Goal: Task Accomplishment & Management: Manage account settings

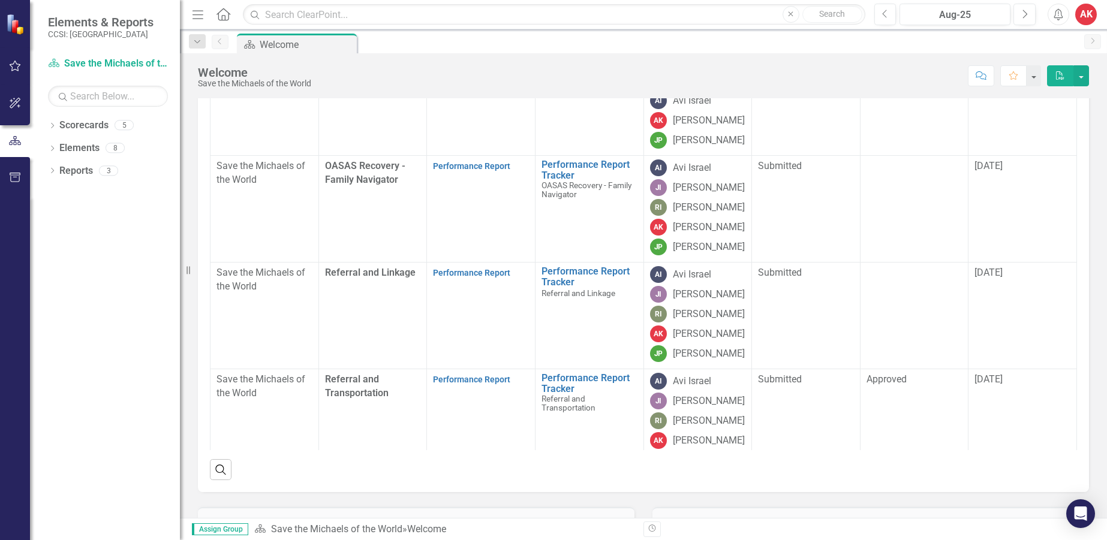
scroll to position [120, 0]
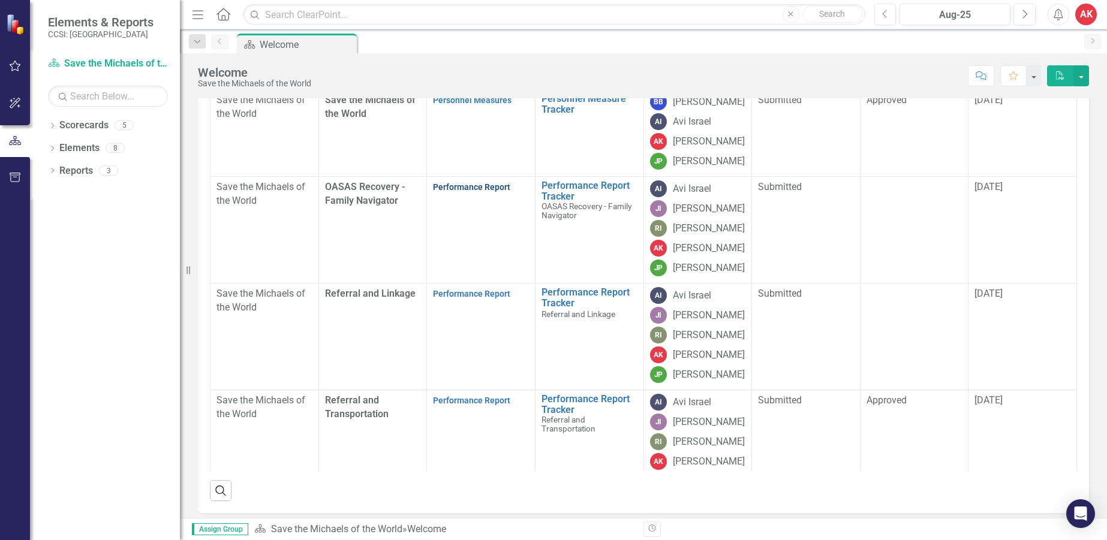
click at [451, 192] on link "Performance Report" at bounding box center [471, 187] width 77 height 10
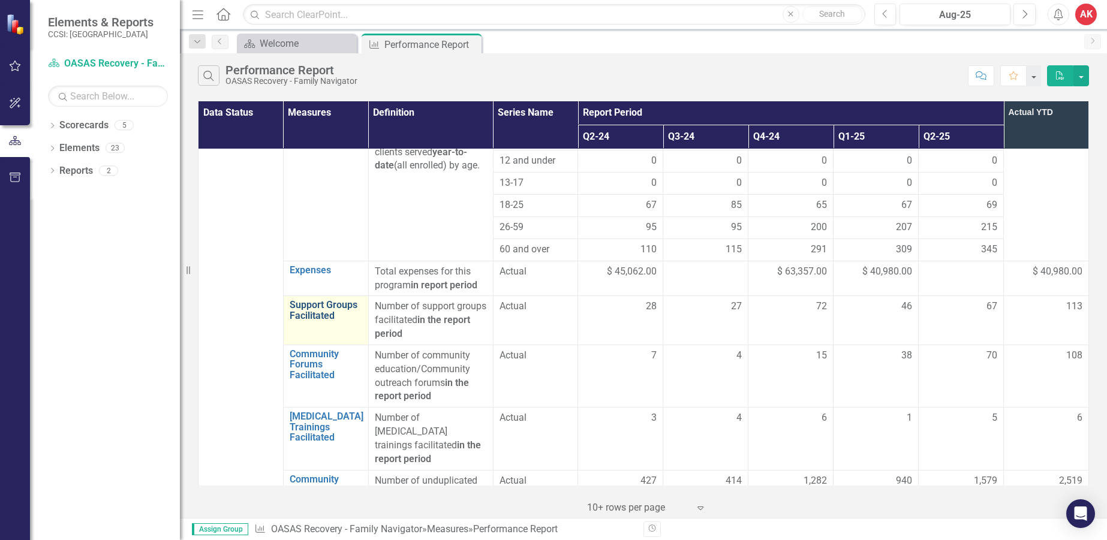
scroll to position [719, 0]
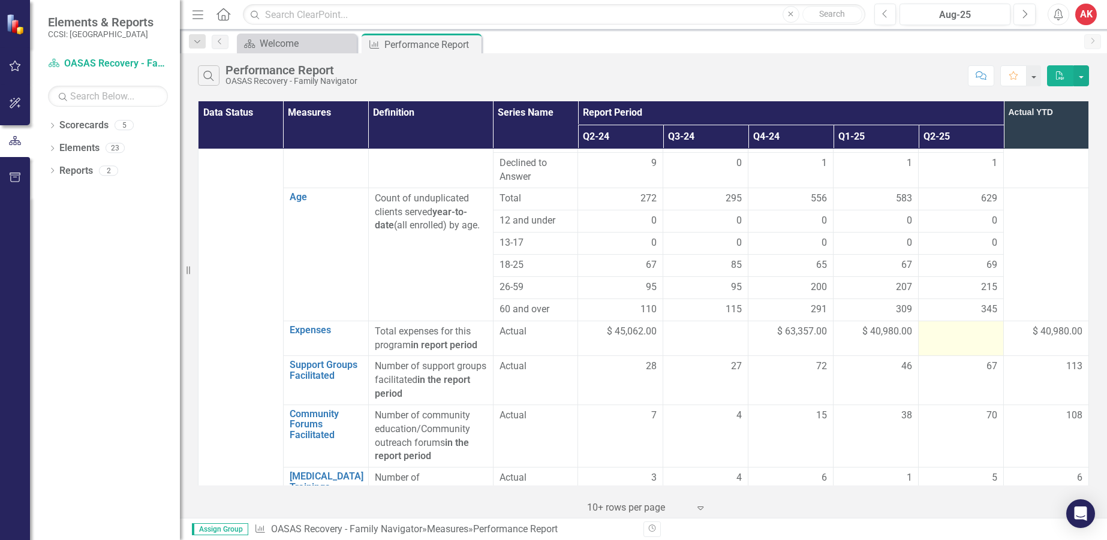
click at [929, 325] on div at bounding box center [960, 332] width 73 height 14
click at [304, 325] on link "Expenses" at bounding box center [326, 330] width 73 height 11
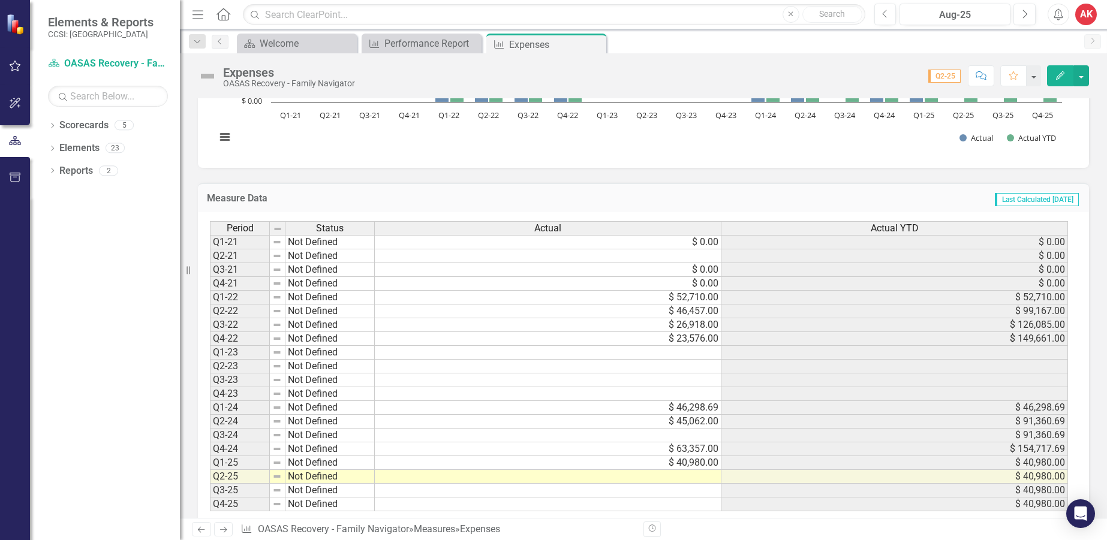
scroll to position [240, 0]
drag, startPoint x: 667, startPoint y: 477, endPoint x: 1103, endPoint y: 502, distance: 437.2
click at [667, 477] on td at bounding box center [548, 476] width 347 height 14
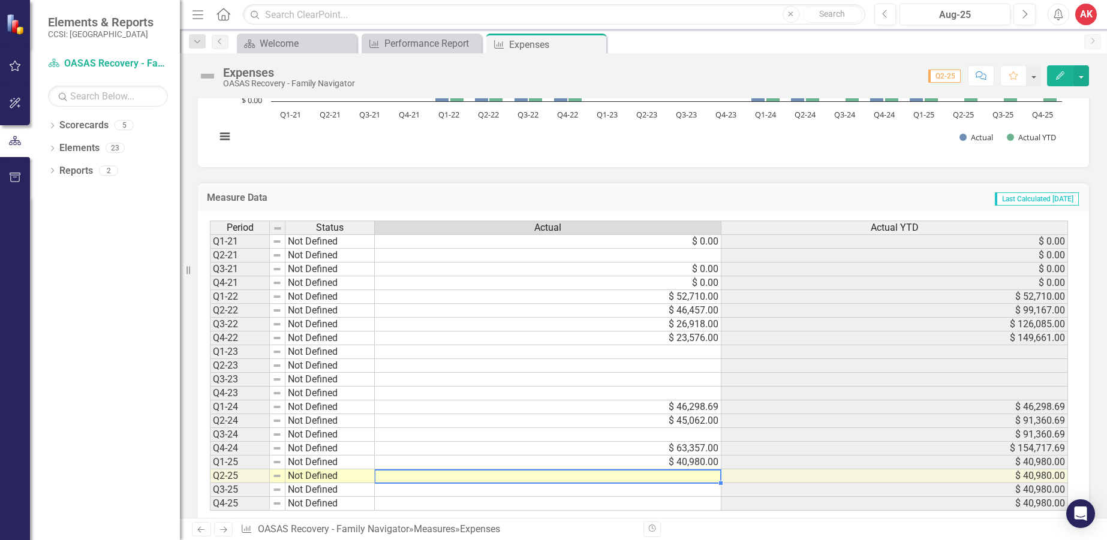
click at [679, 481] on td at bounding box center [548, 476] width 347 height 14
click at [660, 477] on td at bounding box center [548, 476] width 347 height 14
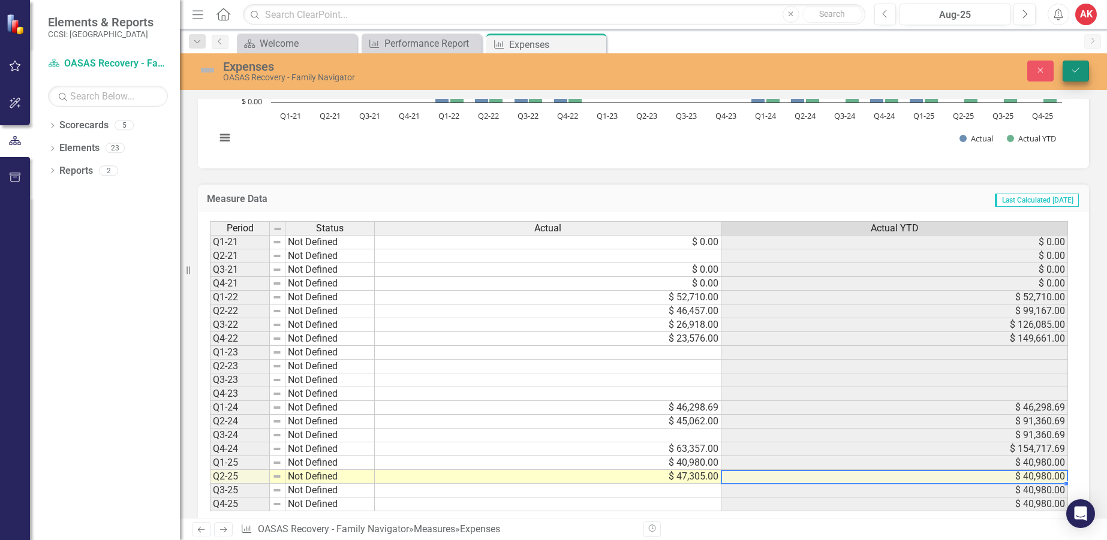
type textarea "47305"
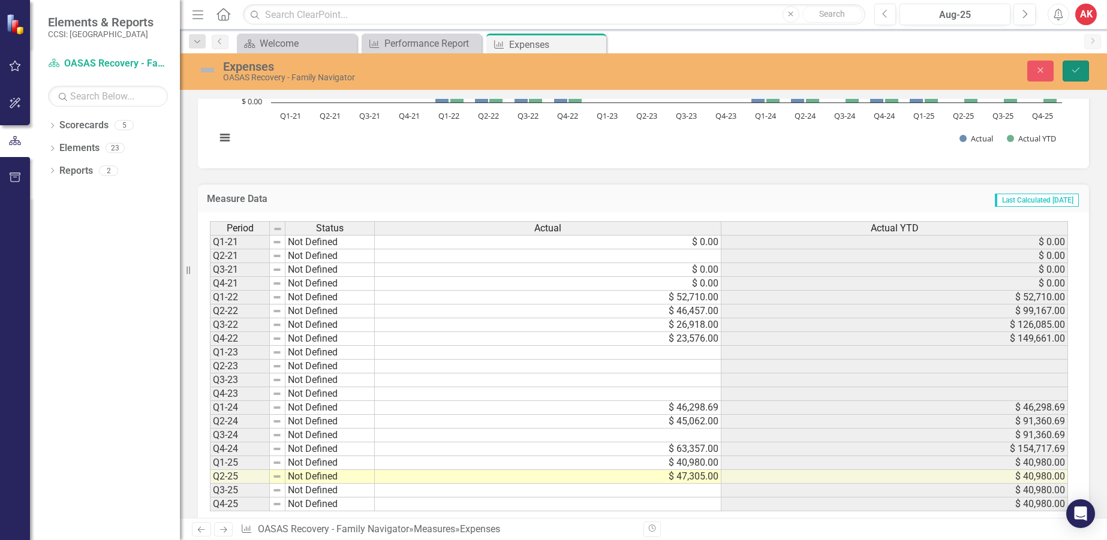
click at [1069, 73] on button "Save" at bounding box center [1075, 71] width 26 height 21
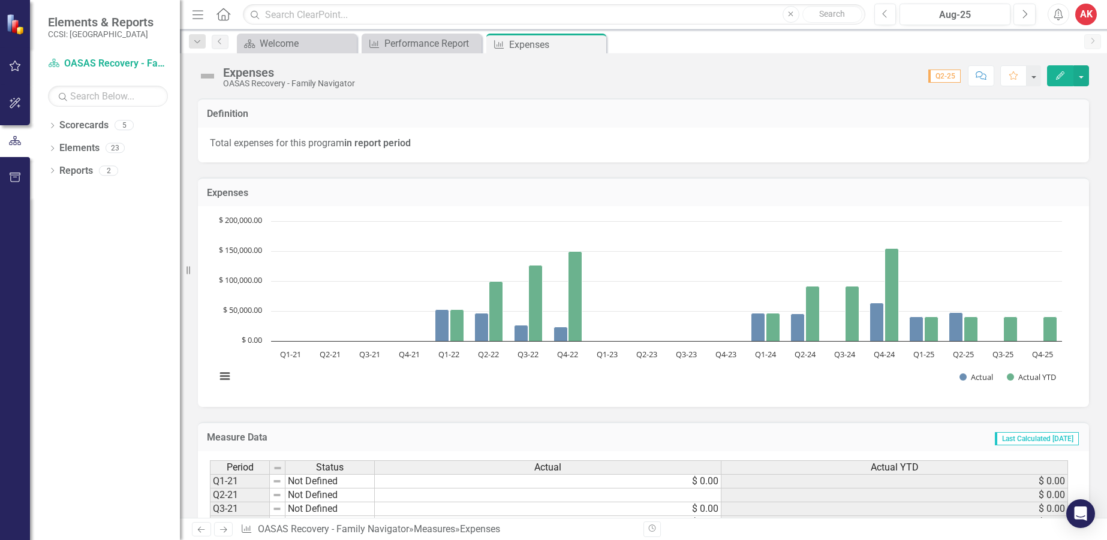
scroll to position [263, 0]
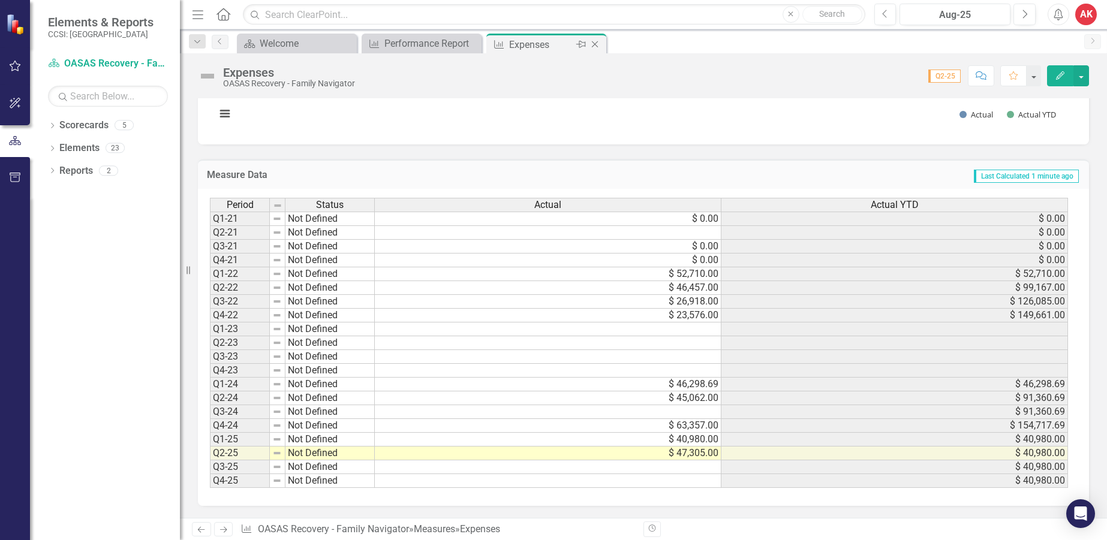
click at [595, 46] on icon "Close" at bounding box center [595, 45] width 12 height 10
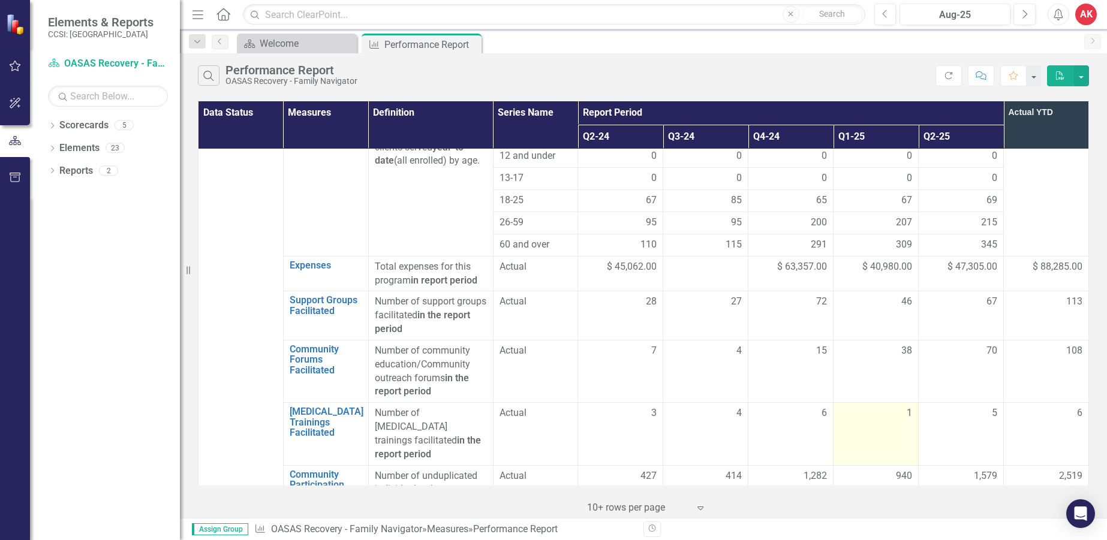
scroll to position [659, 0]
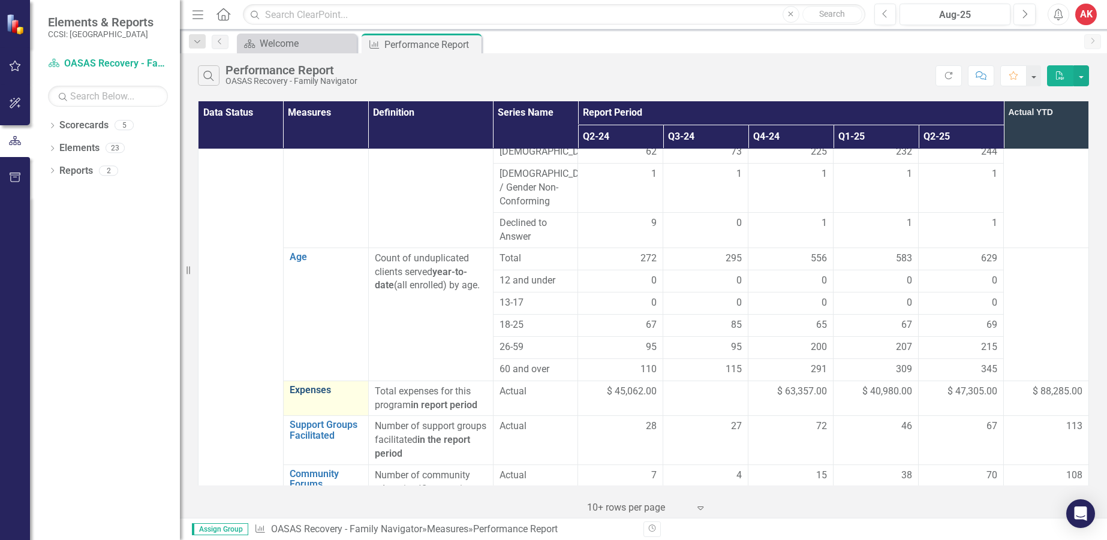
click at [302, 385] on link "Expenses" at bounding box center [326, 390] width 73 height 11
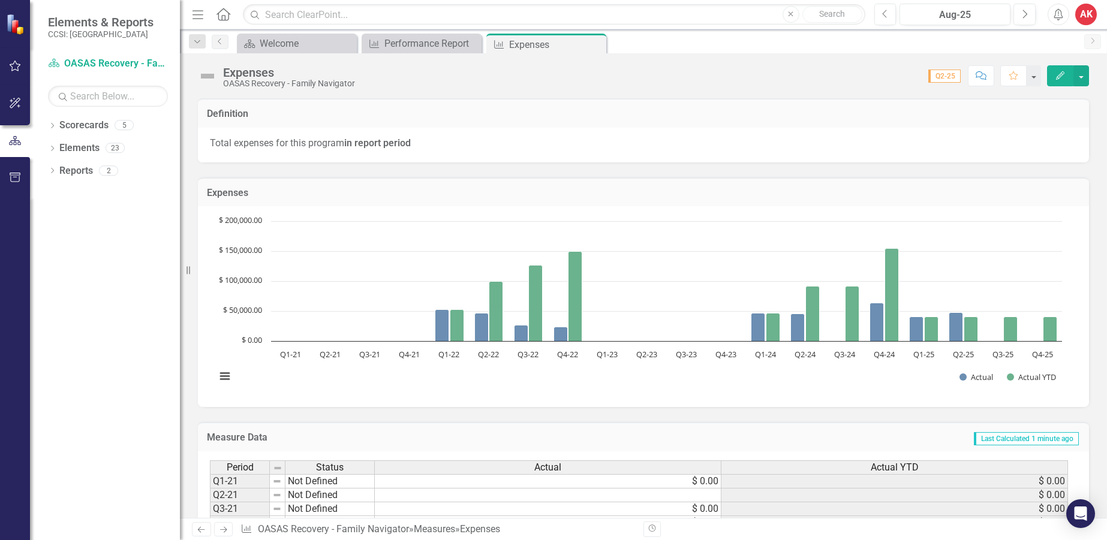
scroll to position [263, 0]
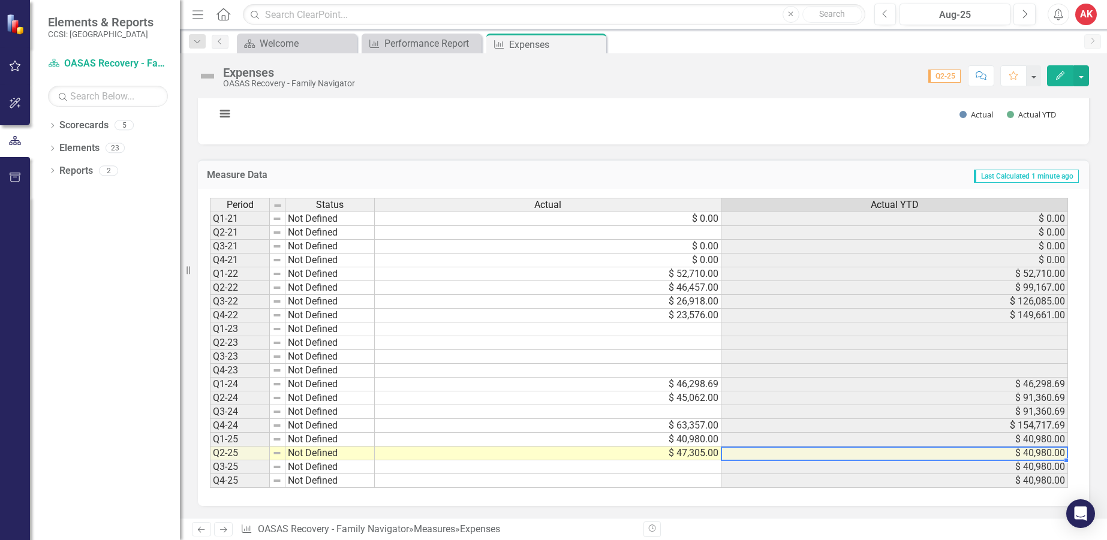
click at [1025, 454] on td "$ 40,980.00" at bounding box center [894, 454] width 347 height 14
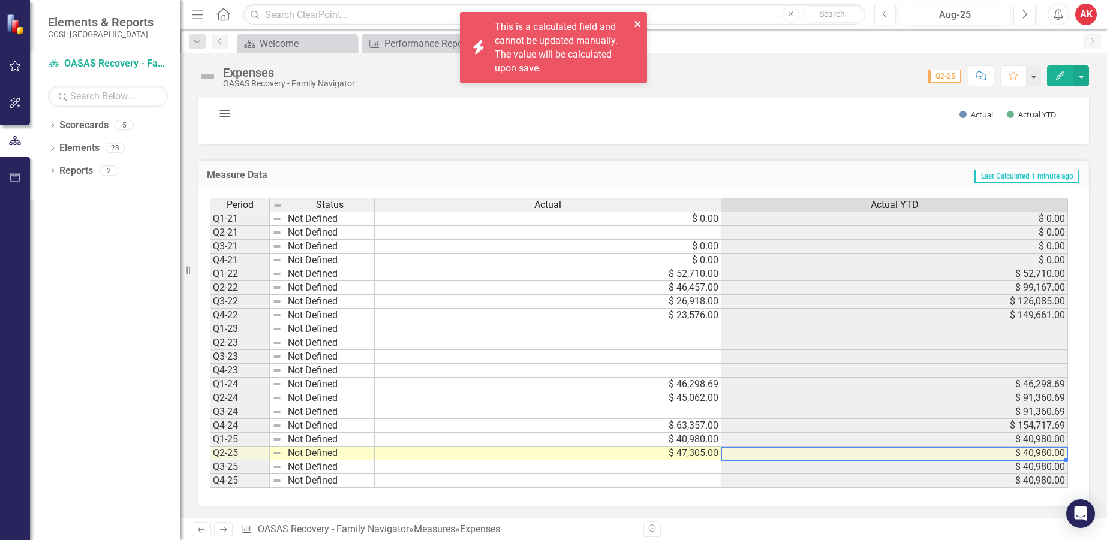
click at [636, 23] on icon "close" at bounding box center [637, 24] width 6 height 6
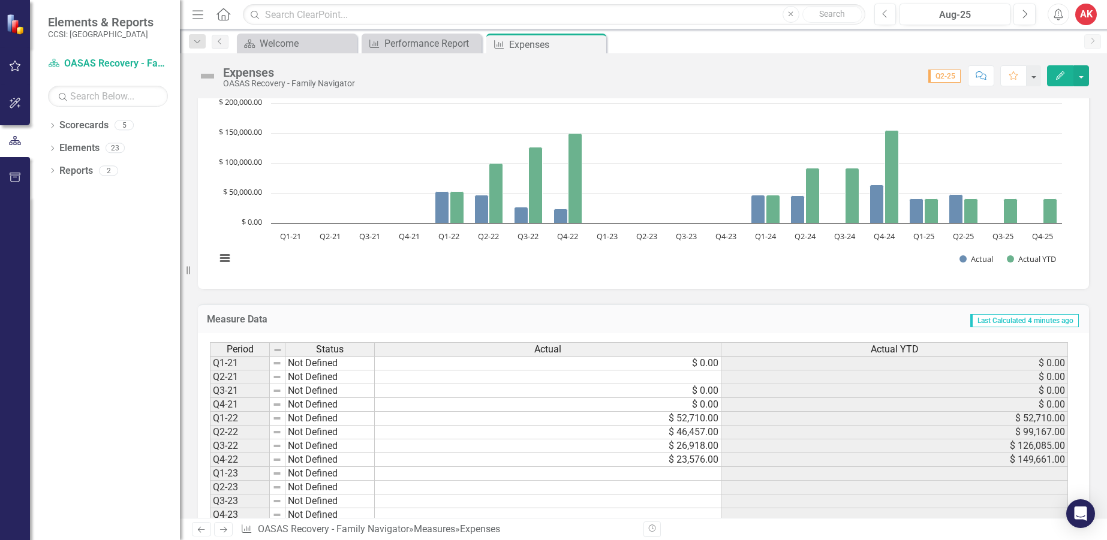
scroll to position [0, 0]
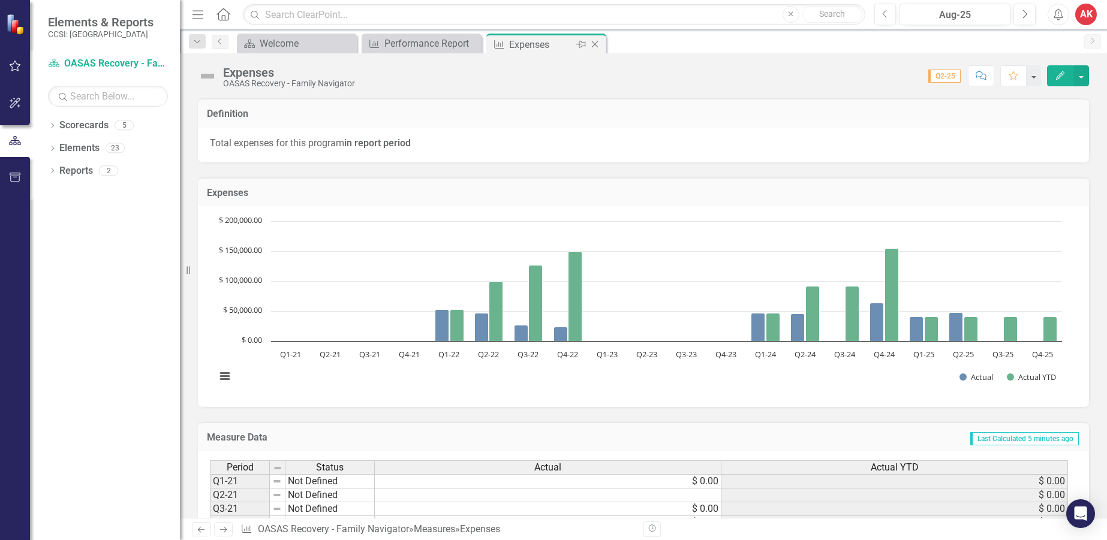
click at [597, 46] on icon "Close" at bounding box center [595, 45] width 12 height 10
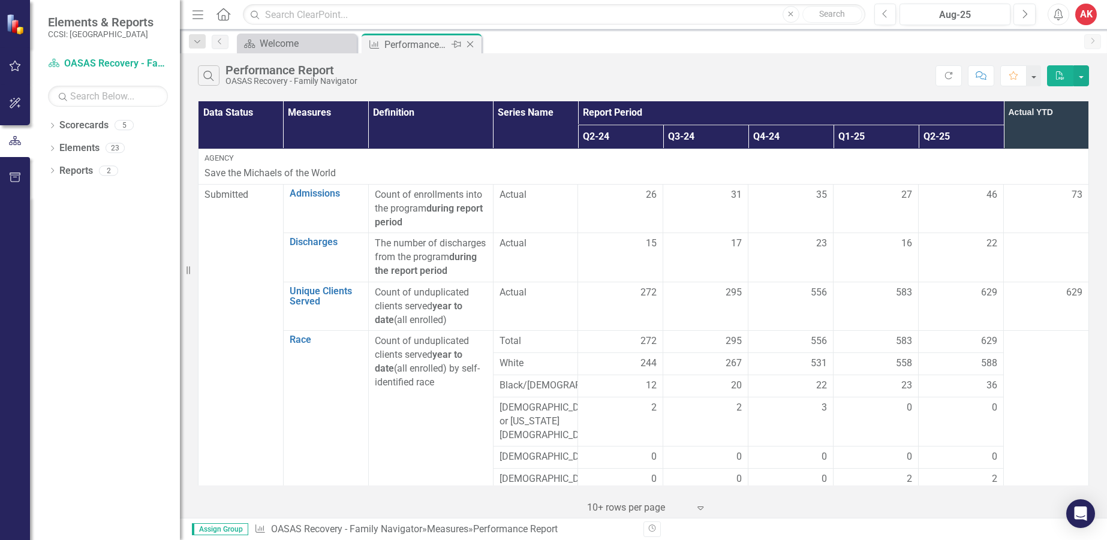
click at [466, 43] on icon "Close" at bounding box center [470, 45] width 12 height 10
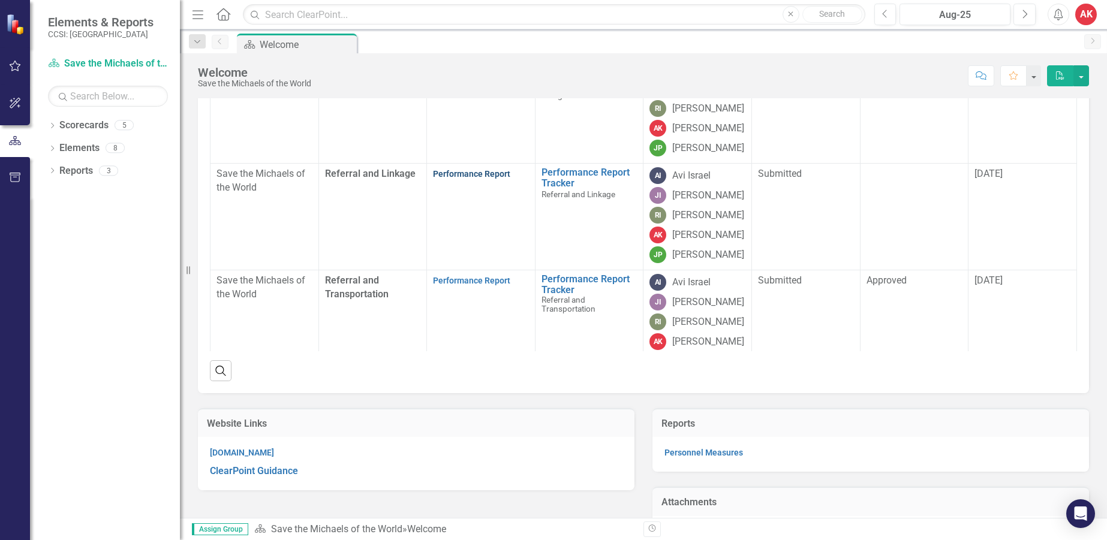
click at [460, 179] on link "Performance Report" at bounding box center [471, 174] width 77 height 10
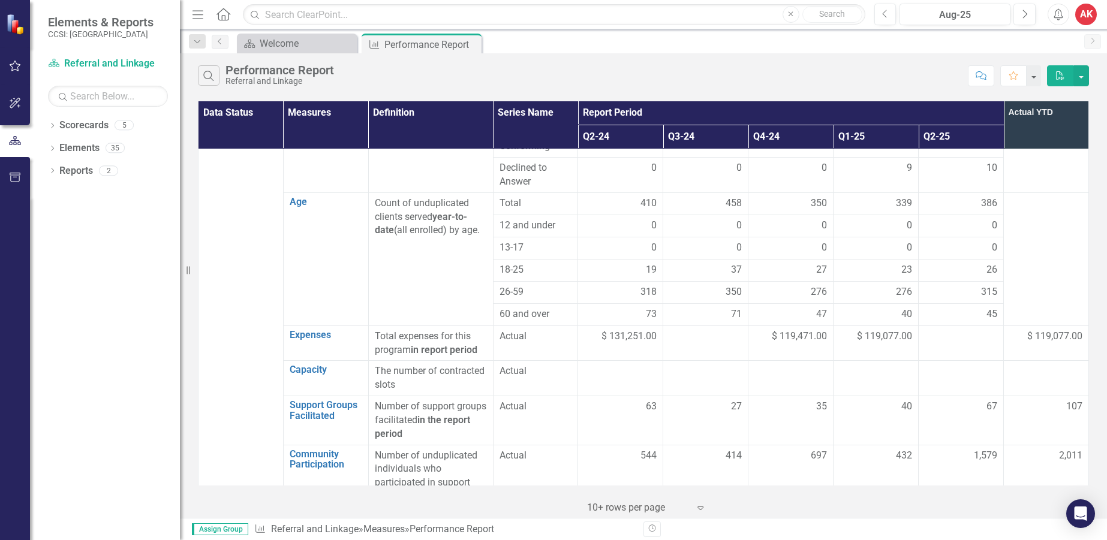
scroll to position [719, 0]
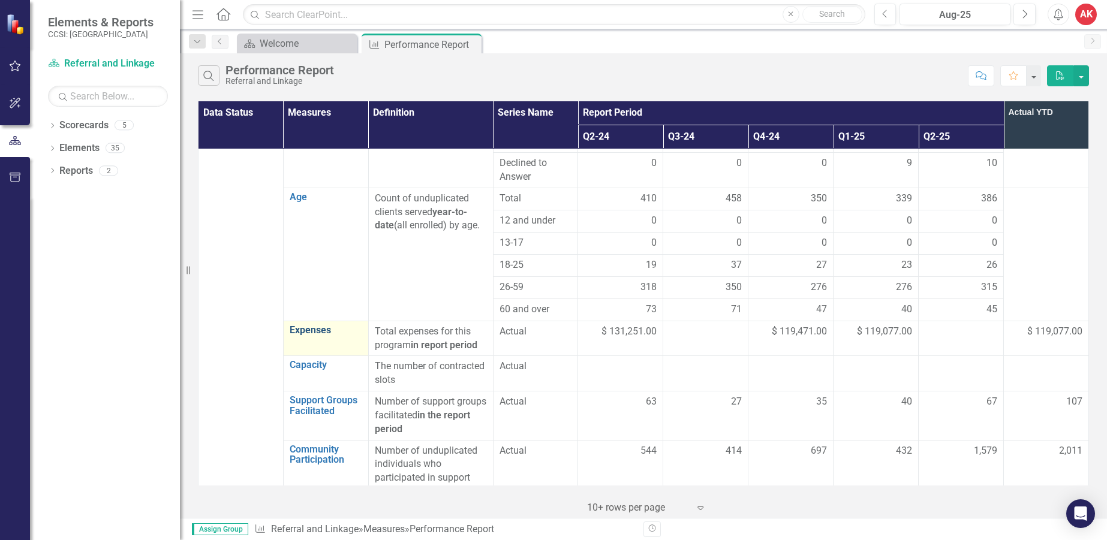
click at [311, 325] on link "Expenses" at bounding box center [326, 330] width 73 height 11
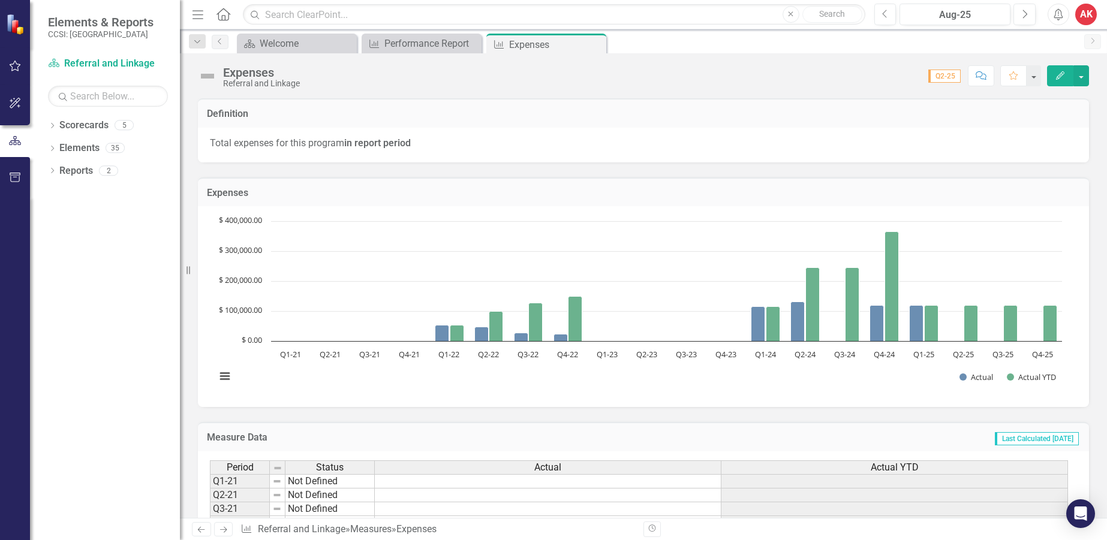
scroll to position [263, 0]
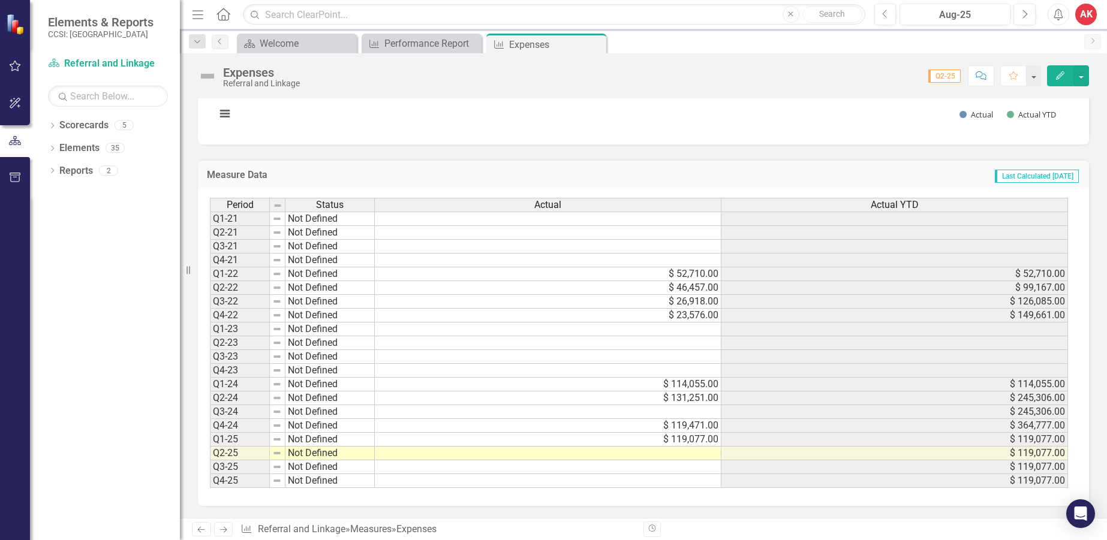
click at [692, 450] on td at bounding box center [548, 454] width 347 height 14
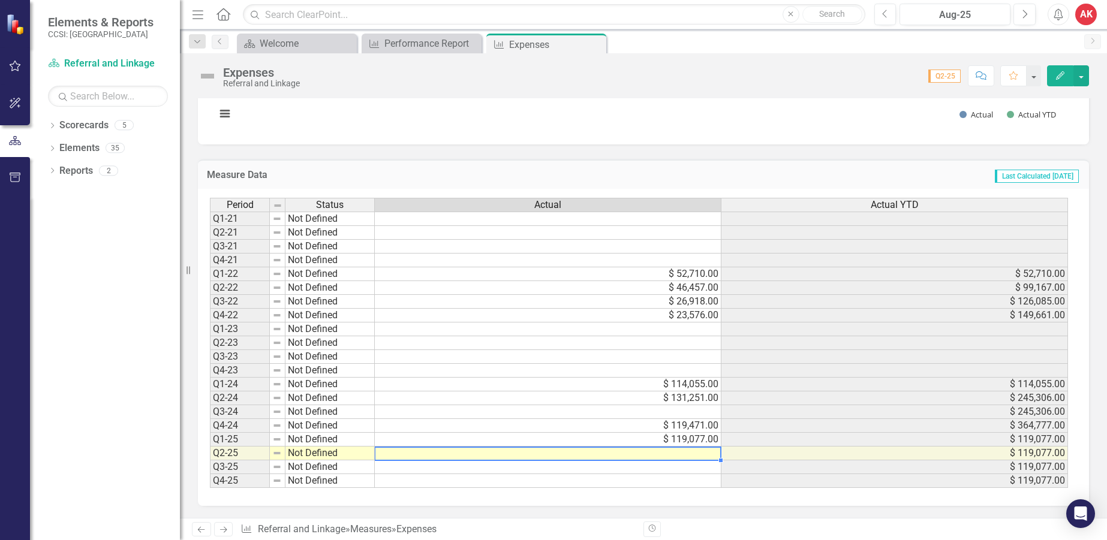
click at [662, 451] on td at bounding box center [548, 454] width 347 height 14
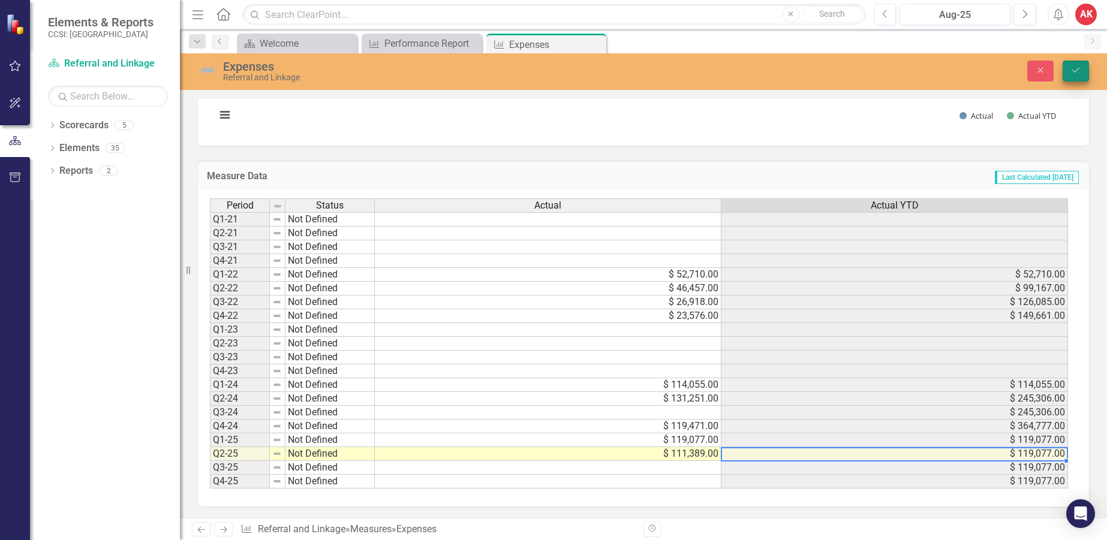
type textarea "111389."
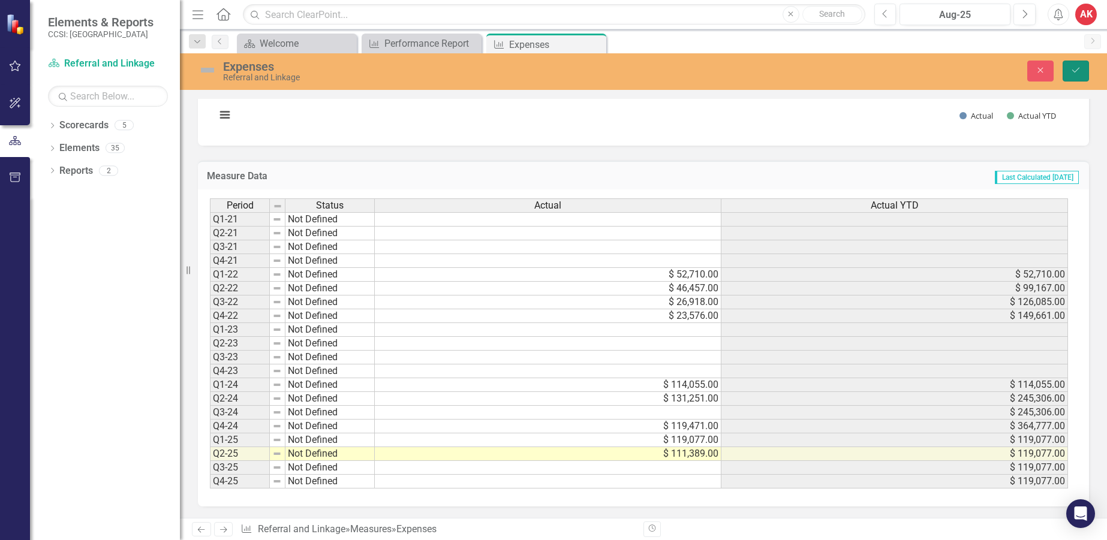
click at [1073, 72] on icon "Save" at bounding box center [1075, 70] width 11 height 8
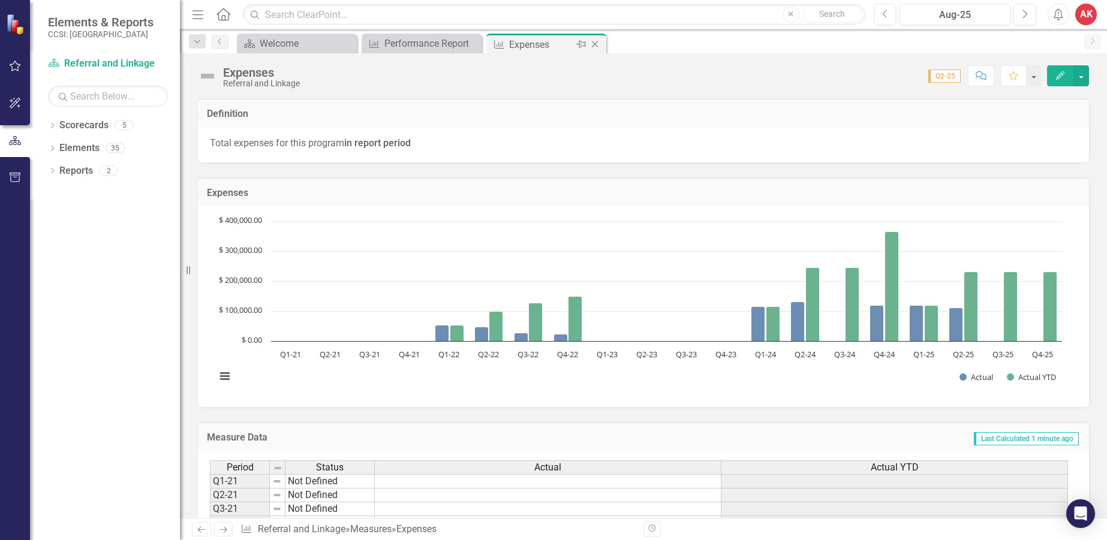
click at [595, 46] on icon "Close" at bounding box center [595, 45] width 12 height 10
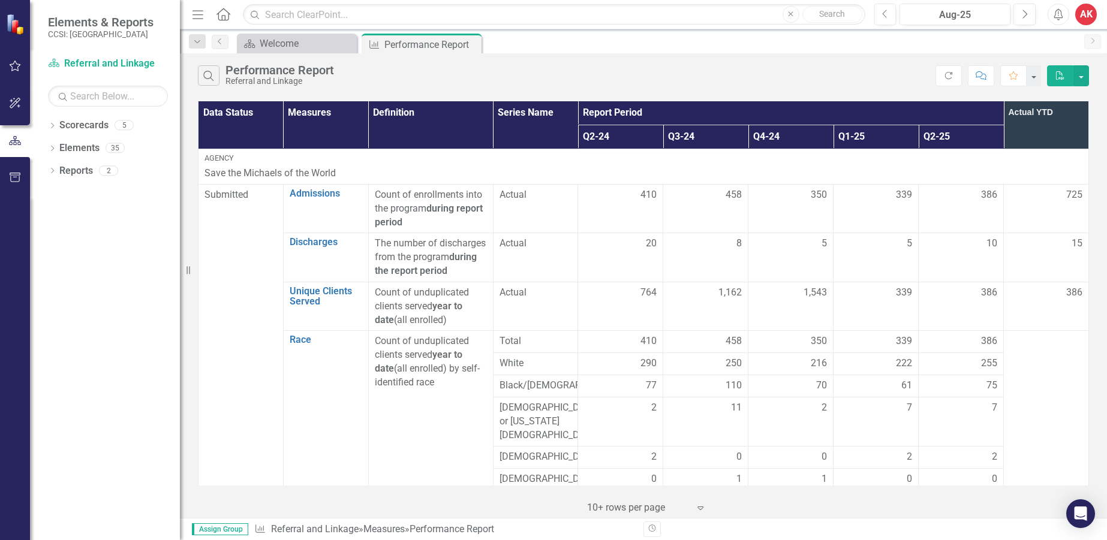
drag, startPoint x: 1087, startPoint y: 13, endPoint x: 1083, endPoint y: 19, distance: 6.8
click at [1087, 13] on div "AK" at bounding box center [1086, 15] width 22 height 22
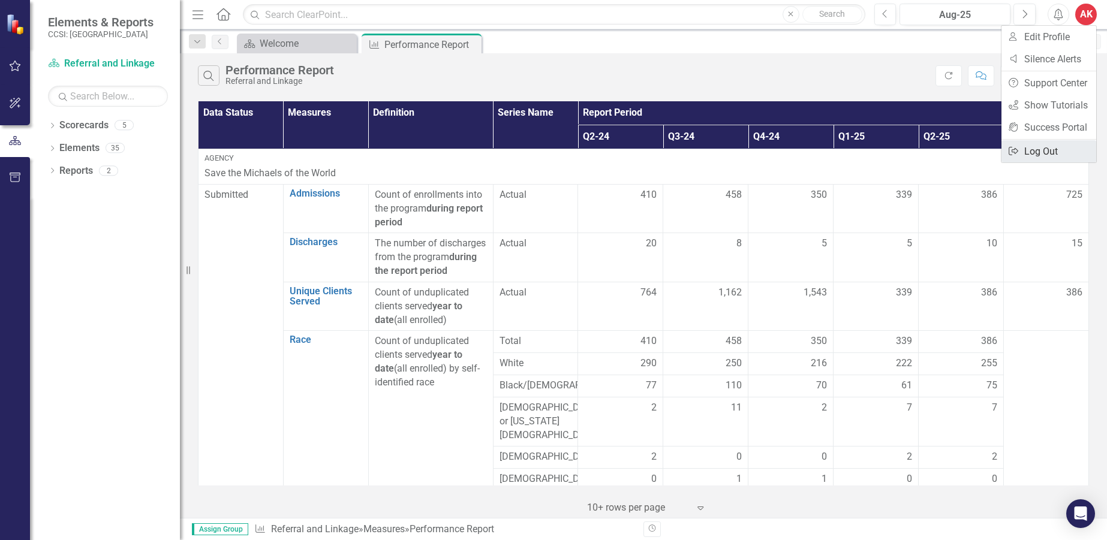
click at [1032, 153] on link "Logout Log Out" at bounding box center [1048, 151] width 95 height 22
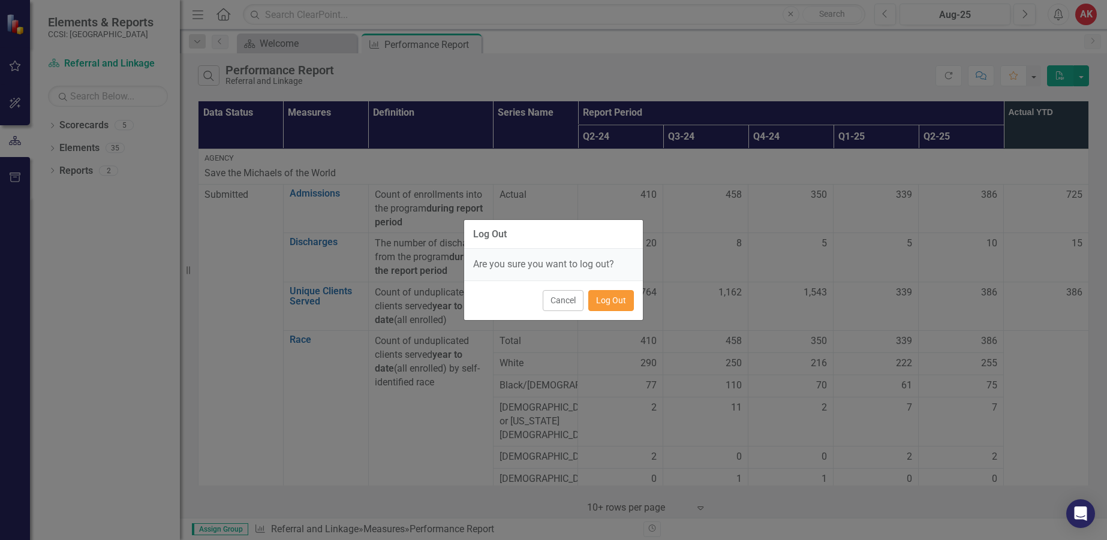
click at [622, 303] on button "Log Out" at bounding box center [611, 300] width 46 height 21
